Goal: Check status: Check status

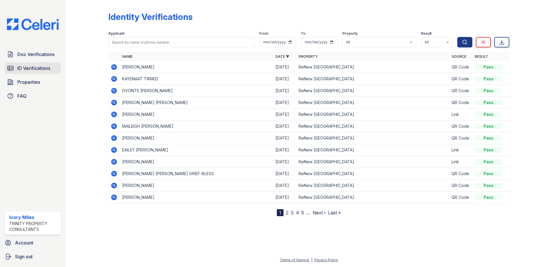
click at [41, 70] on span "ID Verifications" at bounding box center [33, 68] width 33 height 7
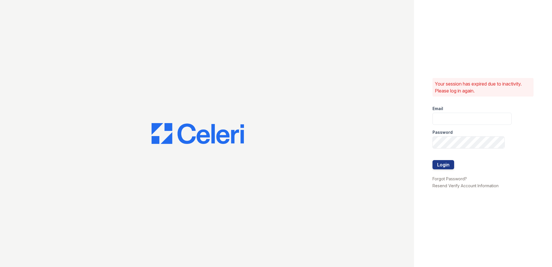
type input "imiles@trinity-pm.com"
click at [441, 166] on button "Login" at bounding box center [443, 164] width 22 height 9
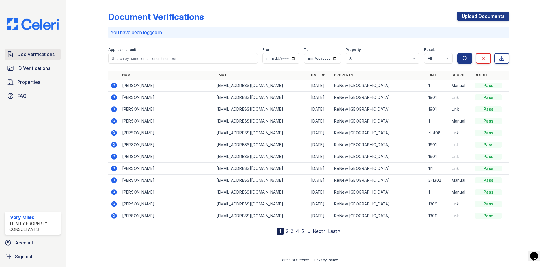
click at [26, 52] on span "Doc Verifications" at bounding box center [35, 54] width 37 height 7
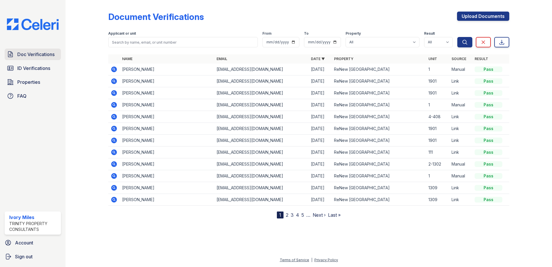
click at [44, 55] on span "Doc Verifications" at bounding box center [35, 54] width 37 height 7
click at [26, 54] on span "Doc Verifications" at bounding box center [35, 54] width 37 height 7
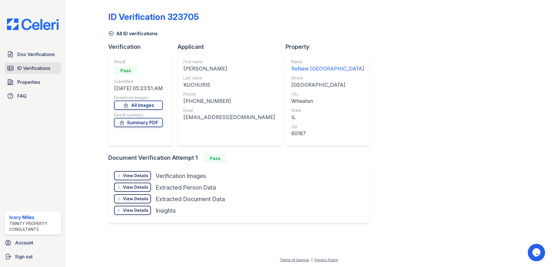
click at [43, 72] on link "ID Verifications" at bounding box center [33, 68] width 56 height 12
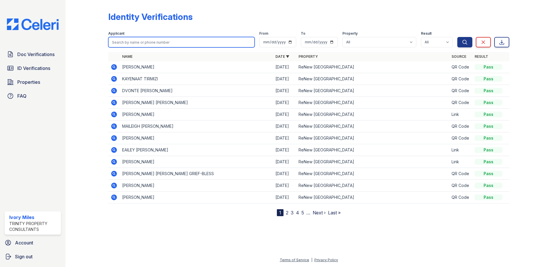
click at [149, 41] on input "search" at bounding box center [181, 42] width 146 height 10
type input "jonathan"
click at [457, 37] on button "Search" at bounding box center [464, 42] width 15 height 10
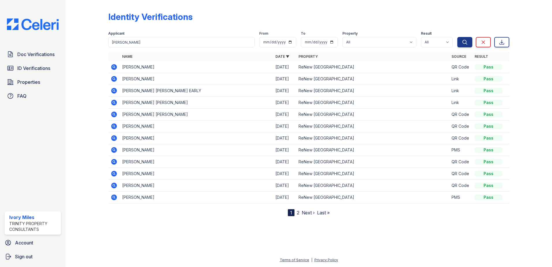
click at [115, 66] on icon at bounding box center [114, 67] width 7 height 7
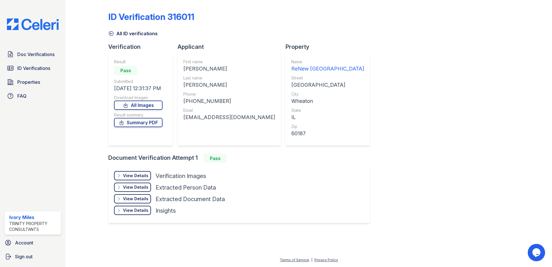
click at [143, 176] on div "View Details" at bounding box center [135, 176] width 25 height 6
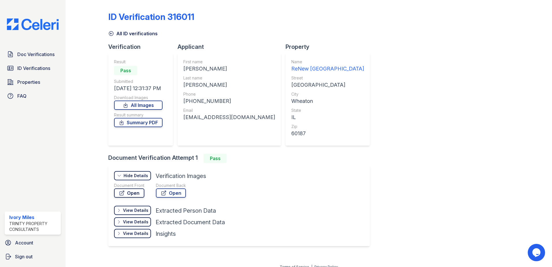
click at [137, 191] on link "Open" at bounding box center [129, 192] width 30 height 9
click at [181, 192] on link "Open" at bounding box center [171, 192] width 30 height 9
